Goal: Task Accomplishment & Management: Use online tool/utility

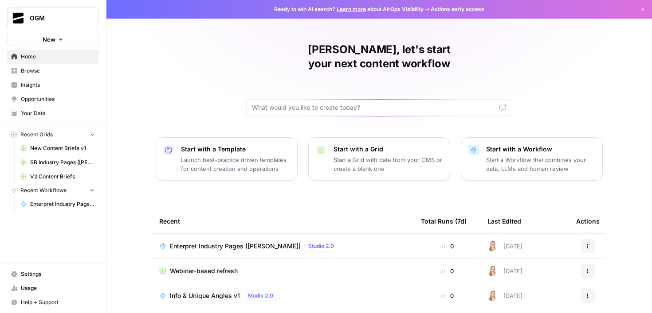
click at [58, 148] on span "New Content Briefs v1" at bounding box center [62, 149] width 65 height 8
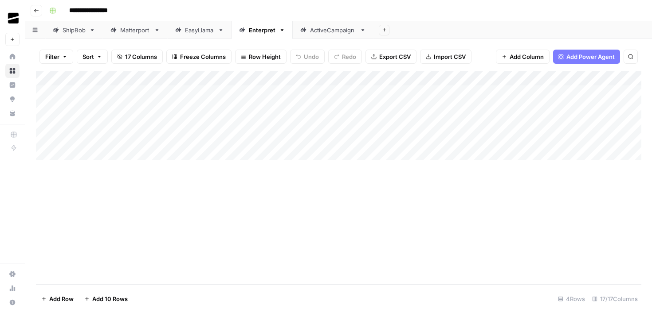
click at [85, 156] on div "Add Column" at bounding box center [338, 116] width 605 height 90
